Goal: Transaction & Acquisition: Purchase product/service

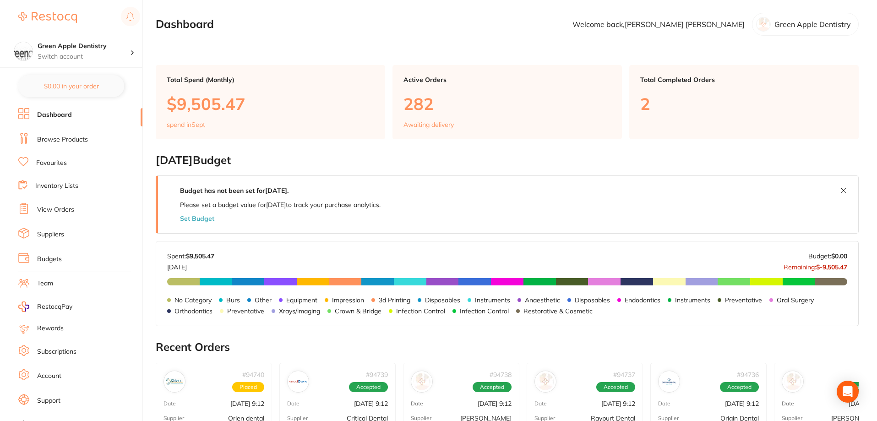
click at [55, 136] on link "Browse Products" at bounding box center [62, 139] width 51 height 9
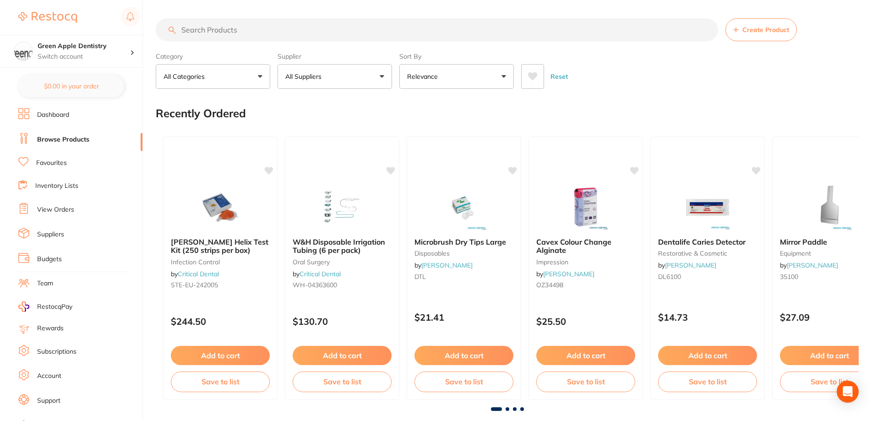
click at [231, 28] on input "search" at bounding box center [437, 29] width 563 height 23
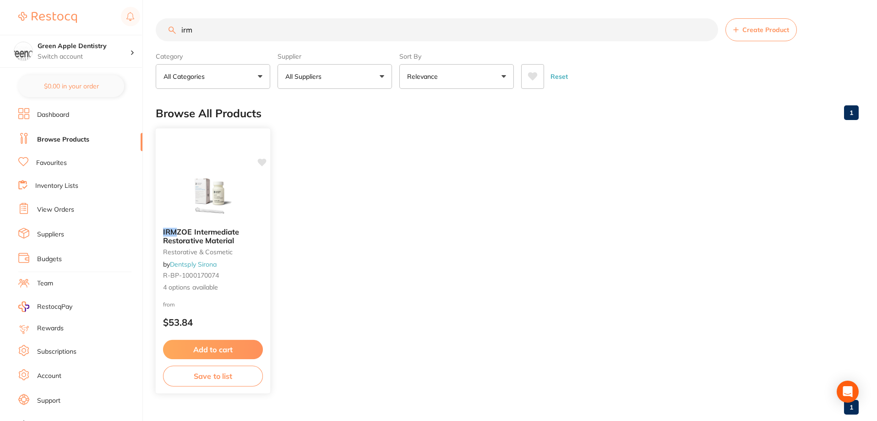
type input "irm"
click at [216, 189] on img at bounding box center [213, 197] width 60 height 46
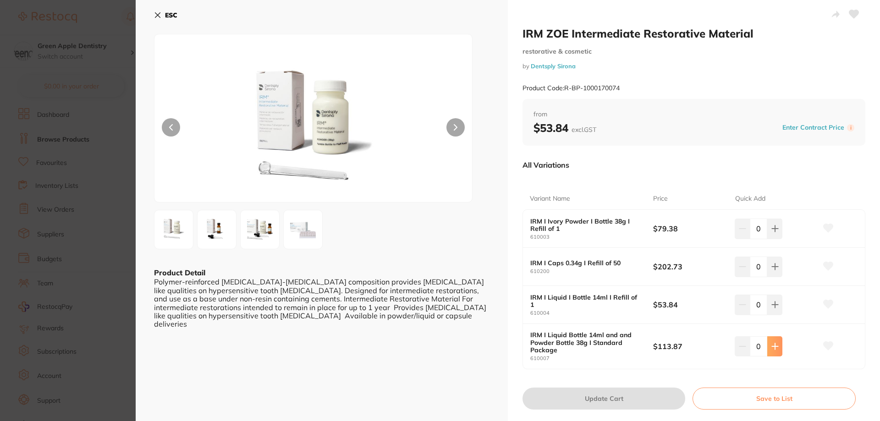
click at [779, 352] on button at bounding box center [774, 346] width 15 height 20
type input "1"
click at [618, 405] on button "Update Cart" at bounding box center [603, 399] width 163 height 22
checkbox input "false"
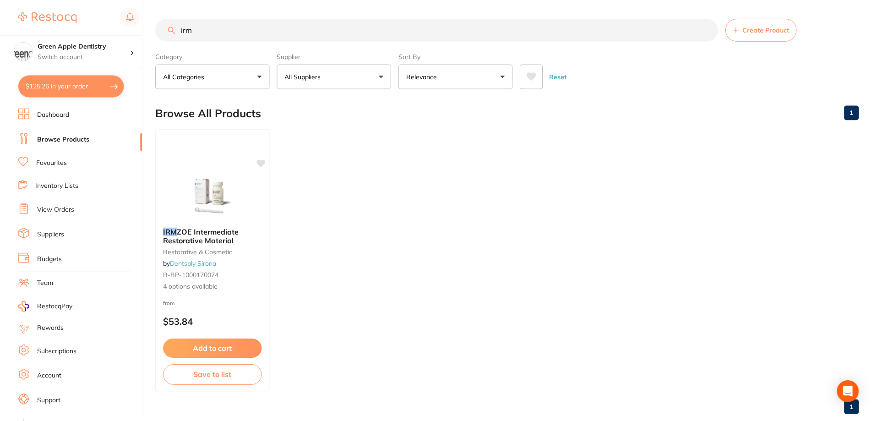
scroll to position [0, 0]
